Goal: Information Seeking & Learning: Learn about a topic

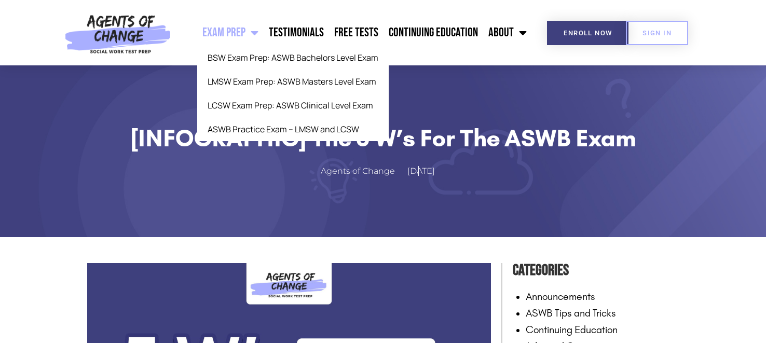
click at [225, 35] on link "Exam Prep" at bounding box center [230, 33] width 66 height 26
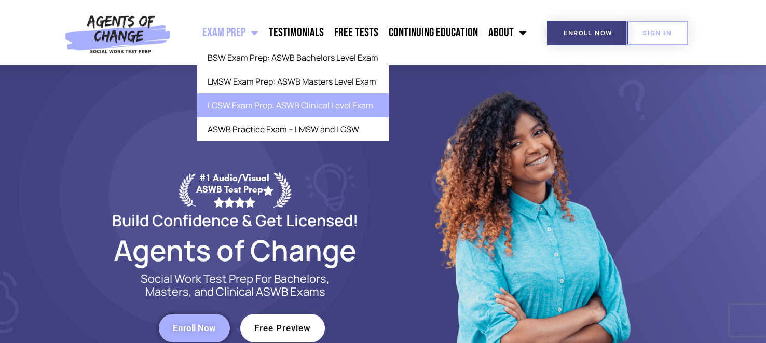
click at [260, 103] on link "LCSW Exam Prep: ASWB Clinical Level Exam" at bounding box center [292, 105] width 191 height 24
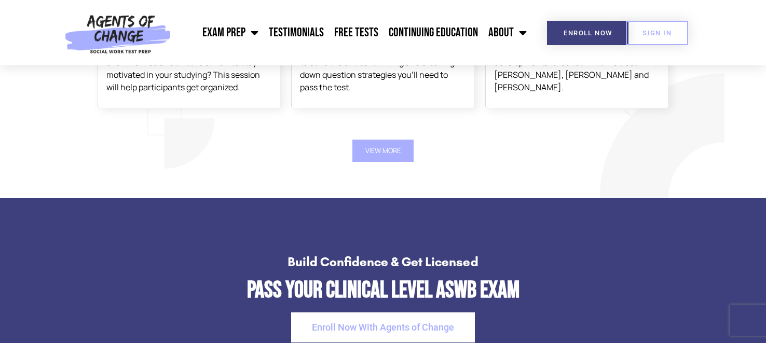
scroll to position [1833, 0]
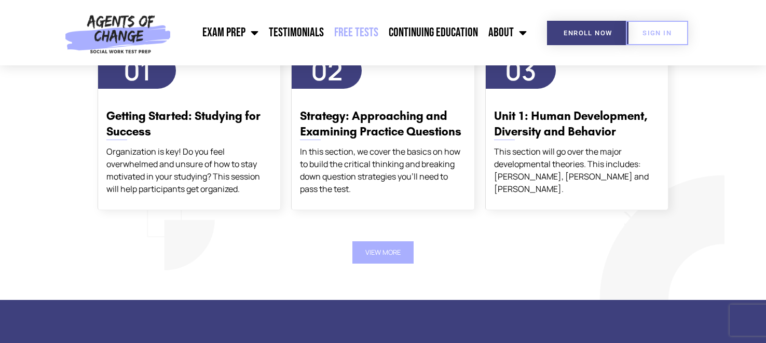
click at [358, 24] on link "Free Tests" at bounding box center [356, 33] width 54 height 26
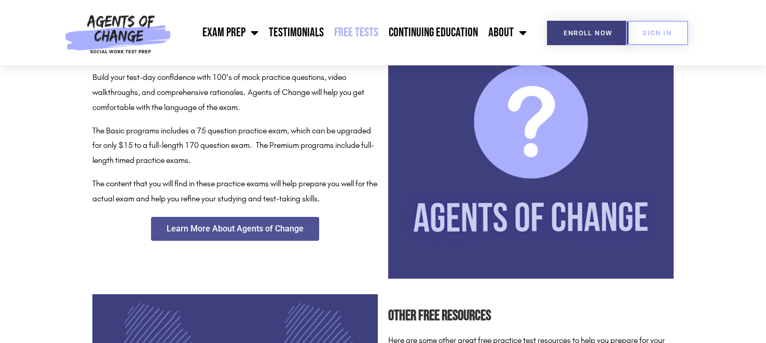
scroll to position [739, 0]
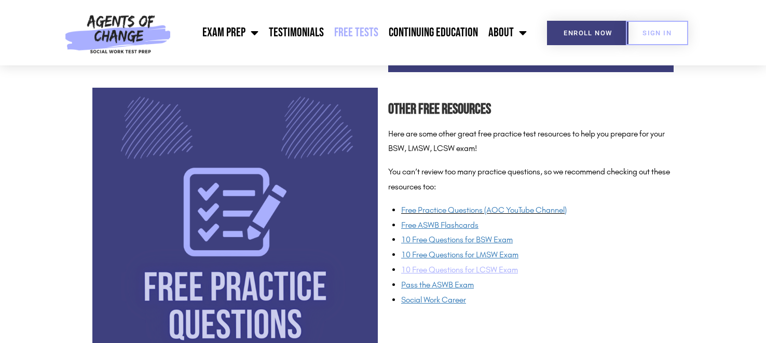
click at [503, 273] on span "10 Free Questions for LCSW Exam" at bounding box center [459, 270] width 117 height 10
